Goal: Task Accomplishment & Management: Manage account settings

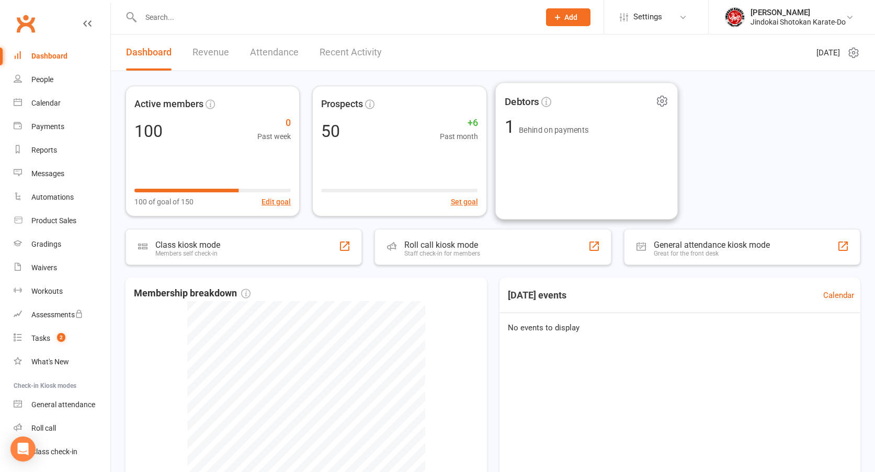
click at [571, 143] on div "Debtors 1 Behind on payments" at bounding box center [586, 152] width 183 height 138
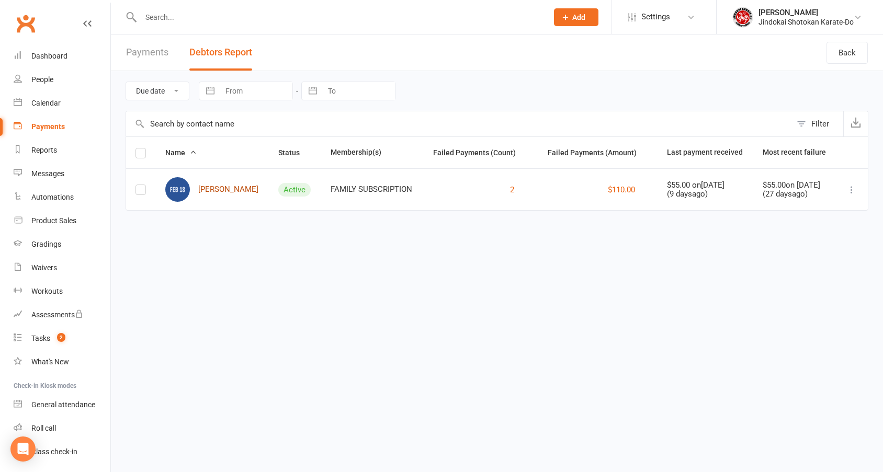
click at [209, 190] on link "[PERSON_NAME]" at bounding box center [211, 189] width 93 height 25
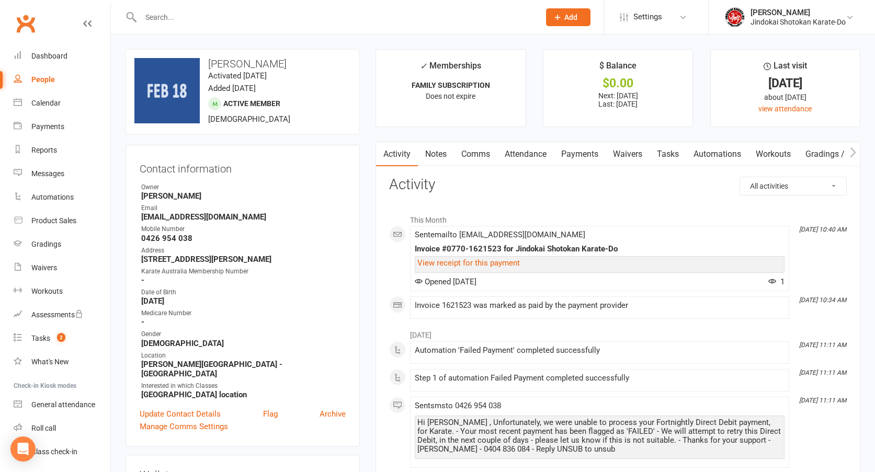
click at [583, 152] on link "Payments" at bounding box center [580, 154] width 52 height 24
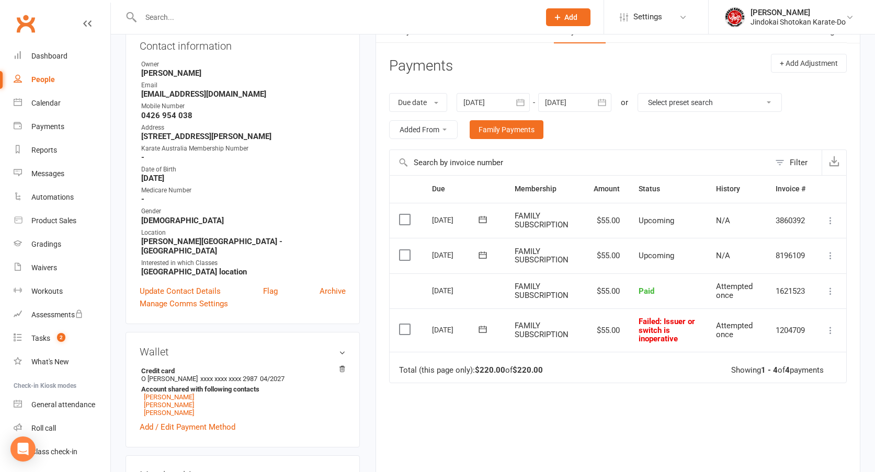
scroll to position [209, 0]
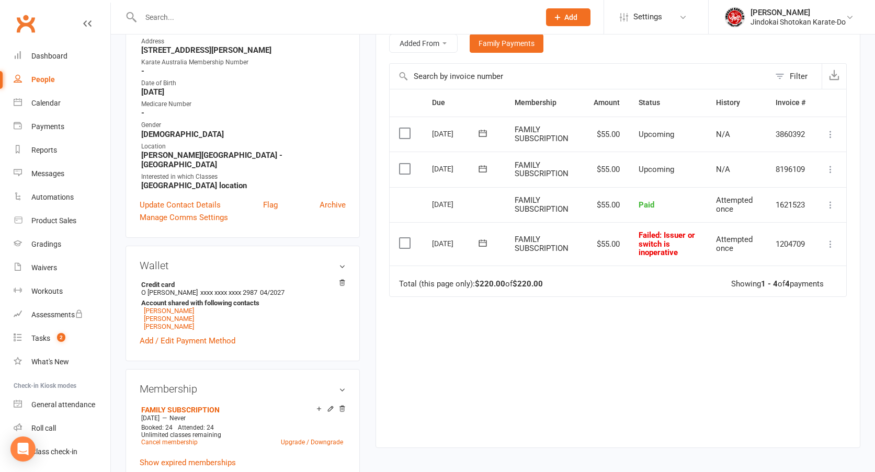
click at [830, 245] on icon at bounding box center [830, 244] width 10 height 10
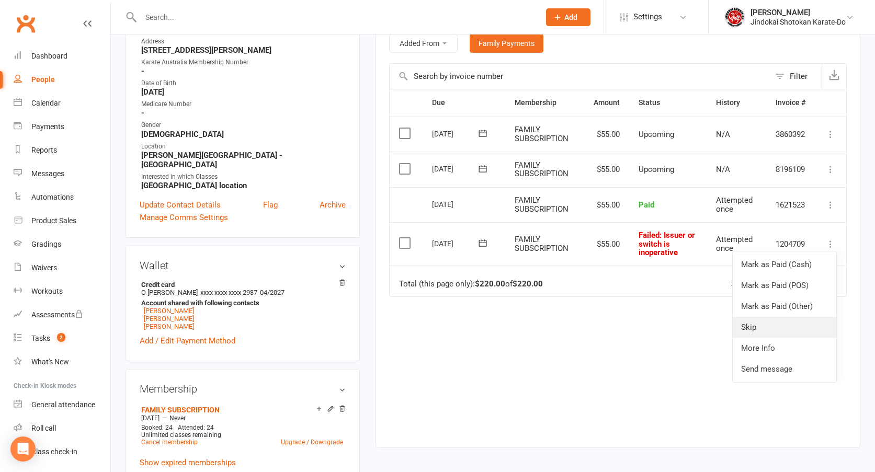
click at [758, 325] on link "Skip" at bounding box center [785, 327] width 104 height 21
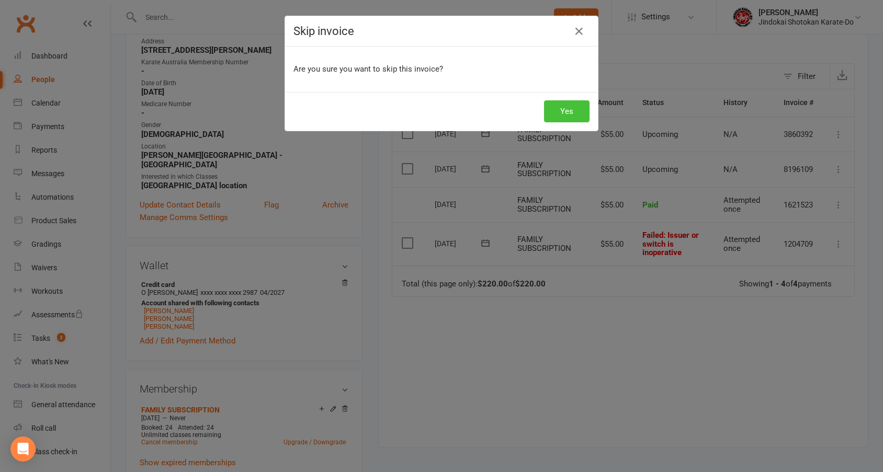
click at [568, 121] on button "Yes" at bounding box center [567, 111] width 46 height 22
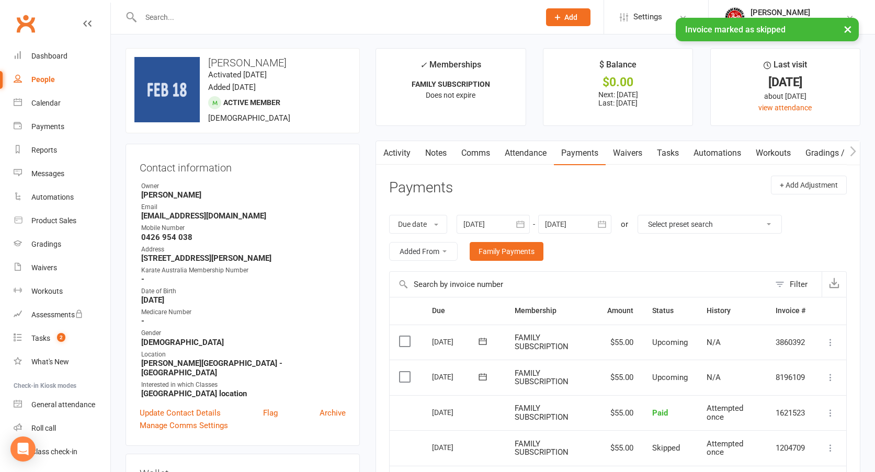
scroll to position [0, 0]
click at [522, 224] on icon "button" at bounding box center [520, 225] width 10 height 10
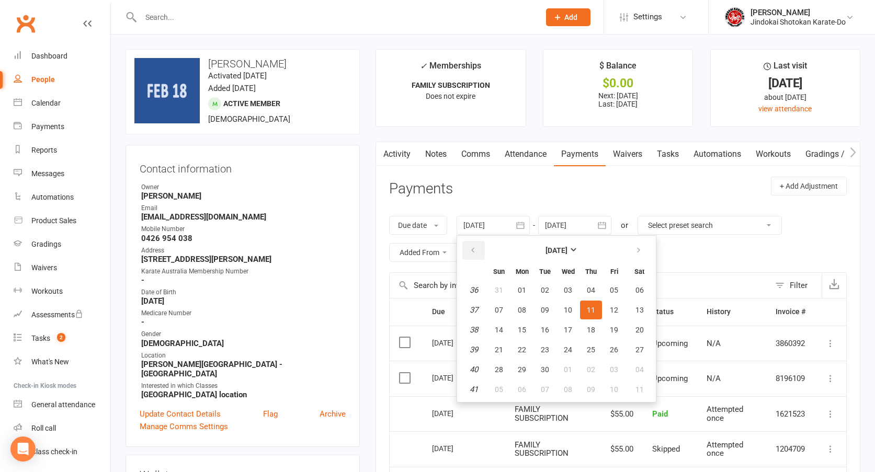
click at [469, 251] on button "button" at bounding box center [473, 250] width 22 height 19
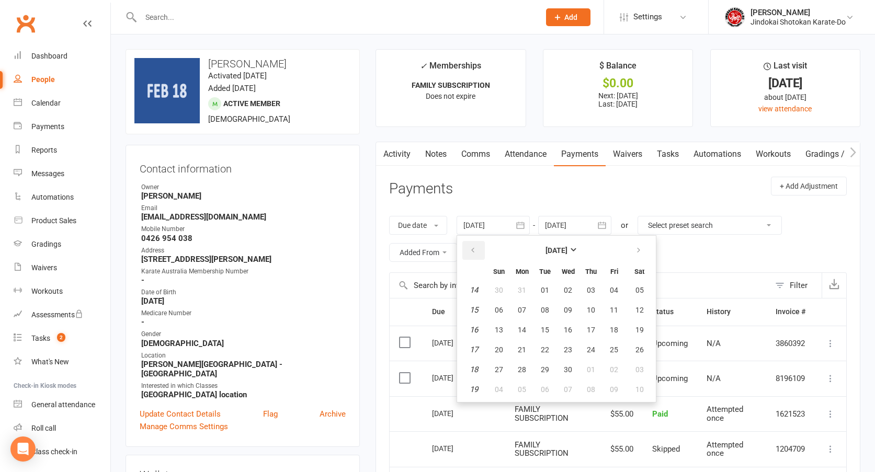
click at [469, 251] on button "button" at bounding box center [473, 250] width 22 height 19
click at [548, 290] on span "03" at bounding box center [545, 290] width 8 height 8
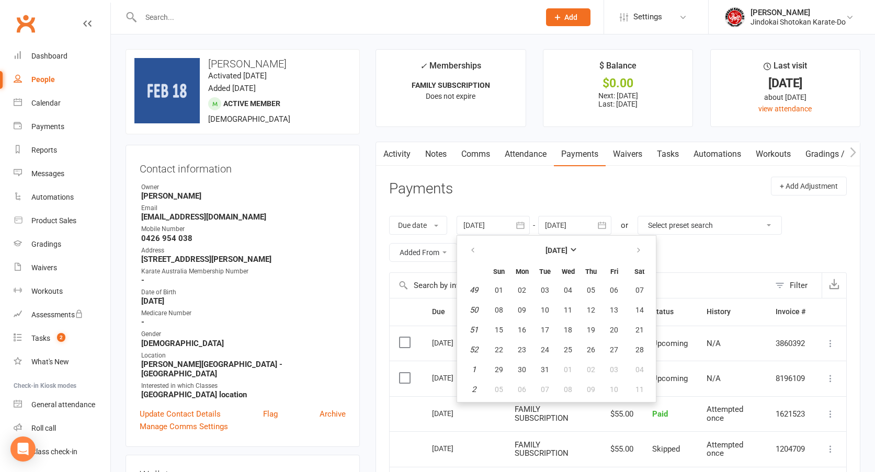
type input "[DATE]"
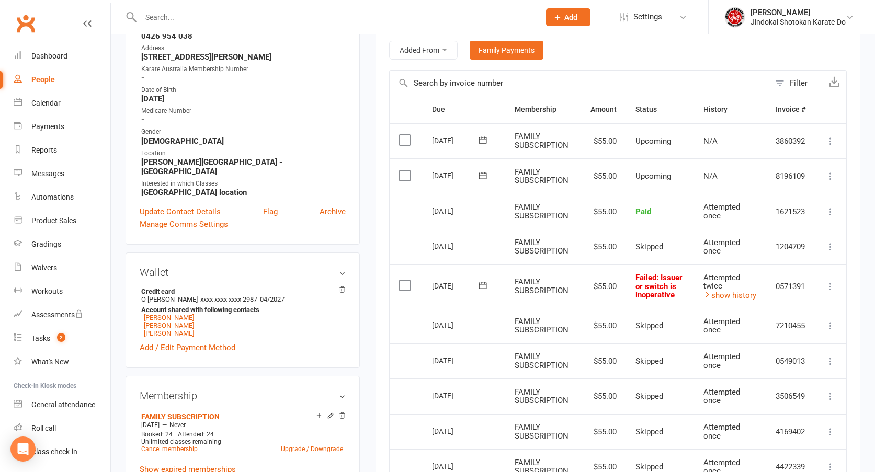
scroll to position [209, 0]
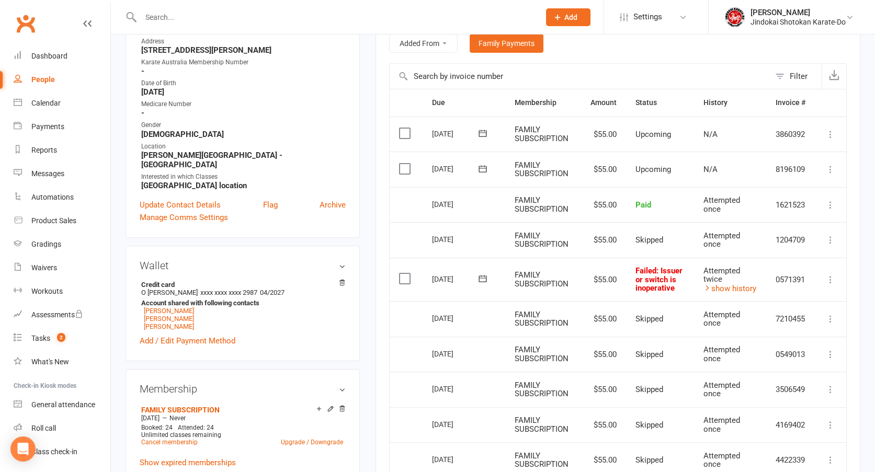
click at [832, 280] on icon at bounding box center [830, 280] width 10 height 10
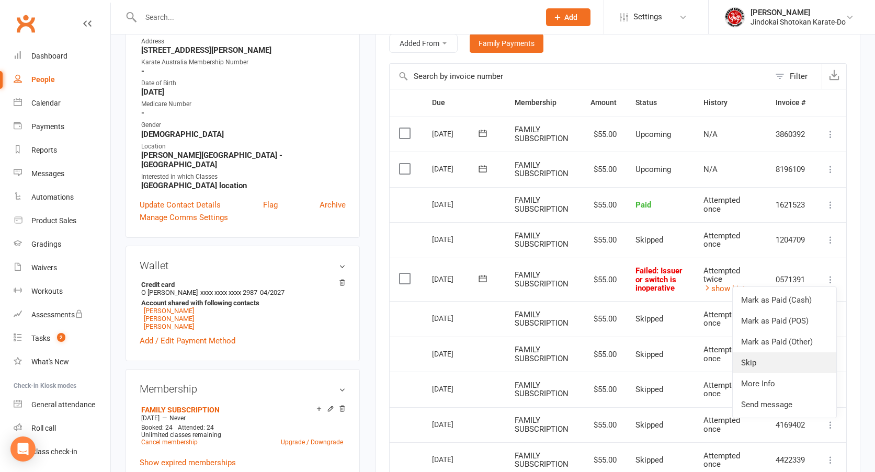
click at [759, 360] on link "Skip" at bounding box center [785, 363] width 104 height 21
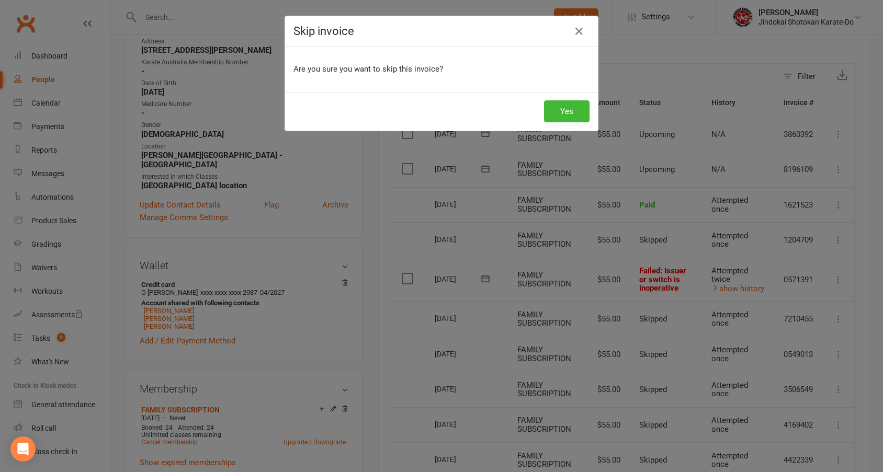
click at [554, 122] on div "Yes" at bounding box center [441, 111] width 313 height 39
click at [563, 109] on button "Yes" at bounding box center [567, 111] width 46 height 22
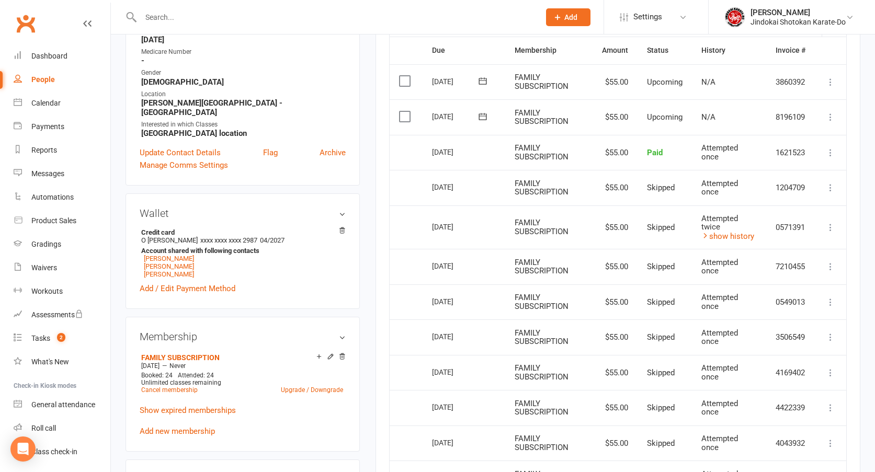
scroll to position [0, 0]
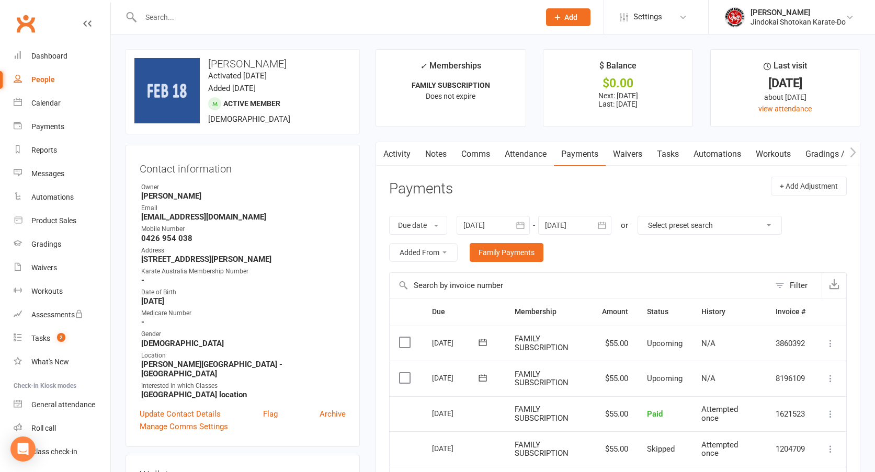
click at [25, 19] on link "Clubworx" at bounding box center [26, 23] width 26 height 26
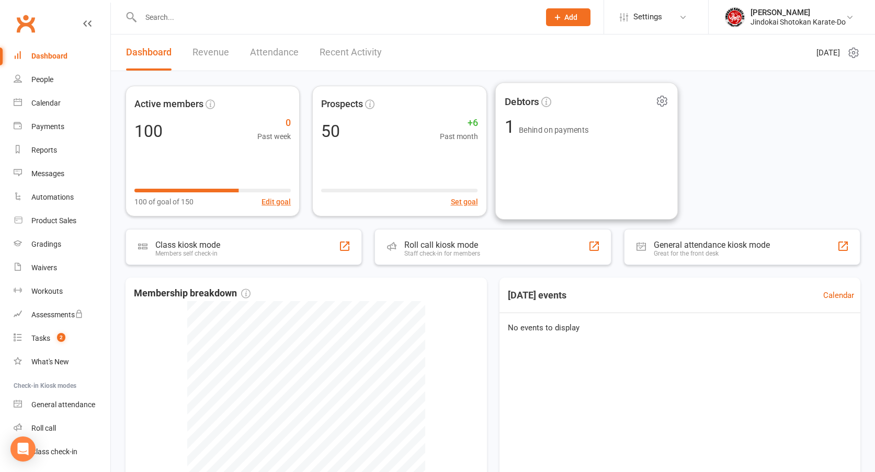
click at [557, 165] on div "Debtors 1 Behind on payments" at bounding box center [586, 152] width 183 height 138
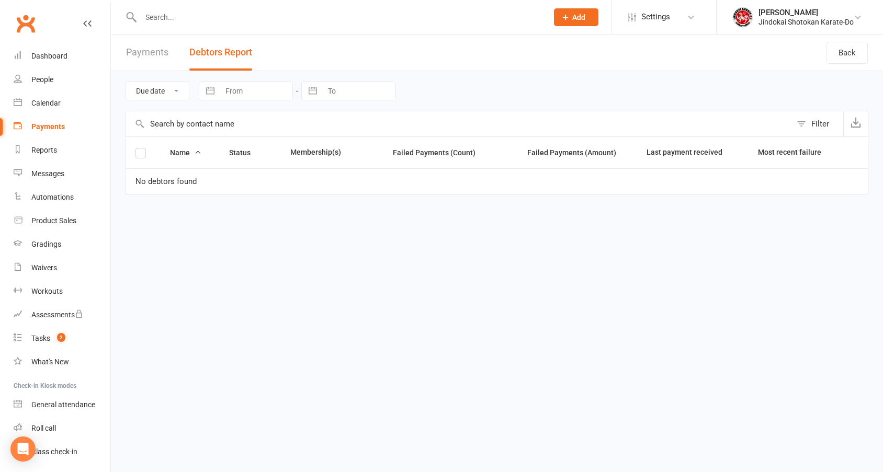
click at [23, 26] on link "Clubworx" at bounding box center [26, 23] width 26 height 26
